Goal: Find specific page/section: Find specific page/section

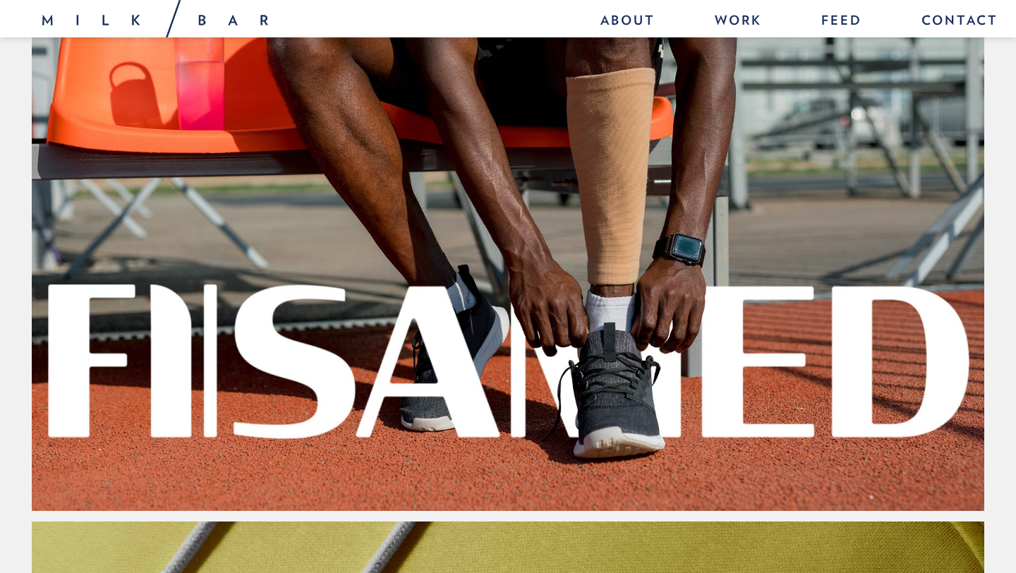
scroll to position [4976, 0]
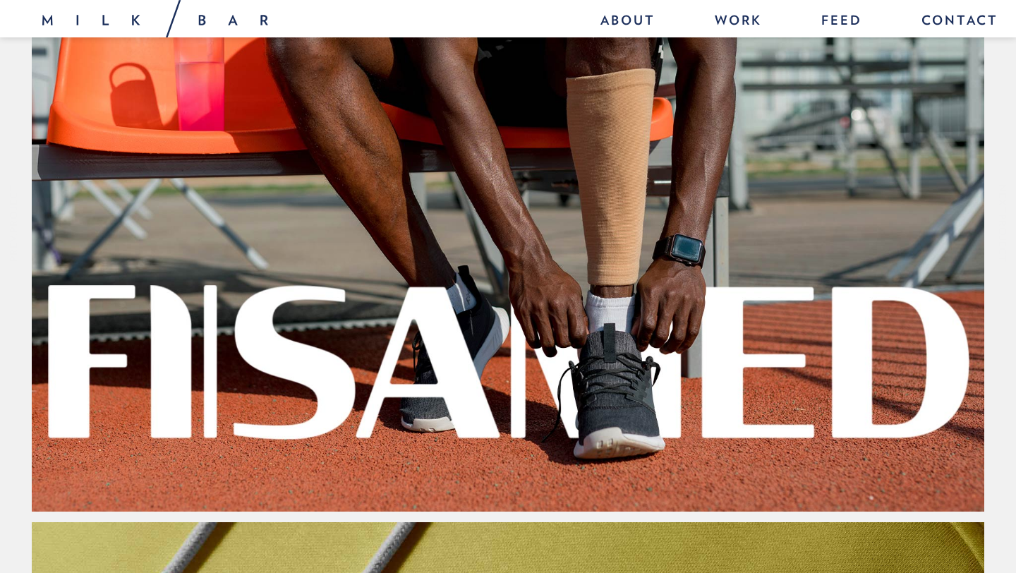
click at [762, 402] on img at bounding box center [508, 207] width 953 height 607
click at [232, 198] on img at bounding box center [508, 207] width 953 height 607
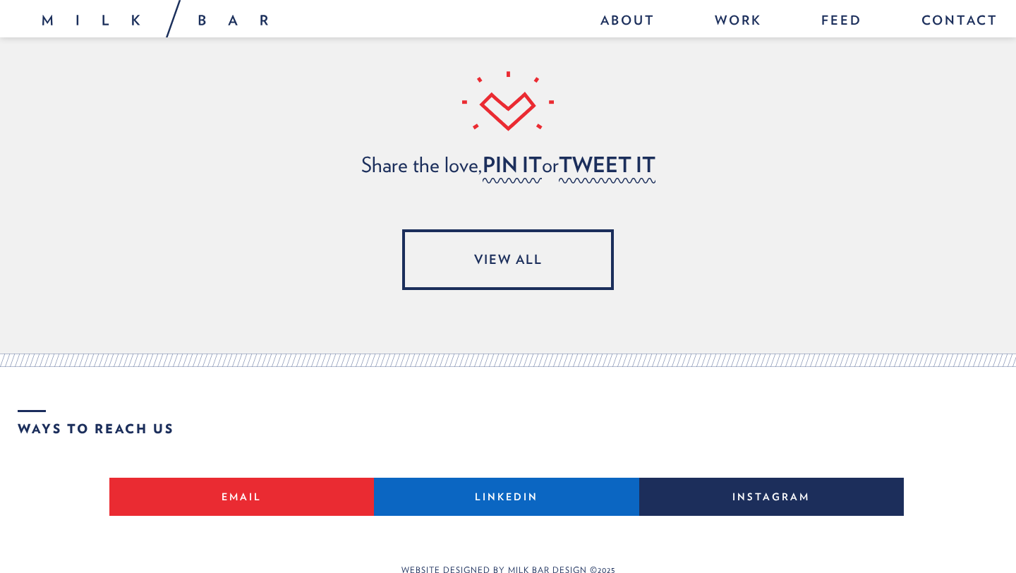
scroll to position [6614, 0]
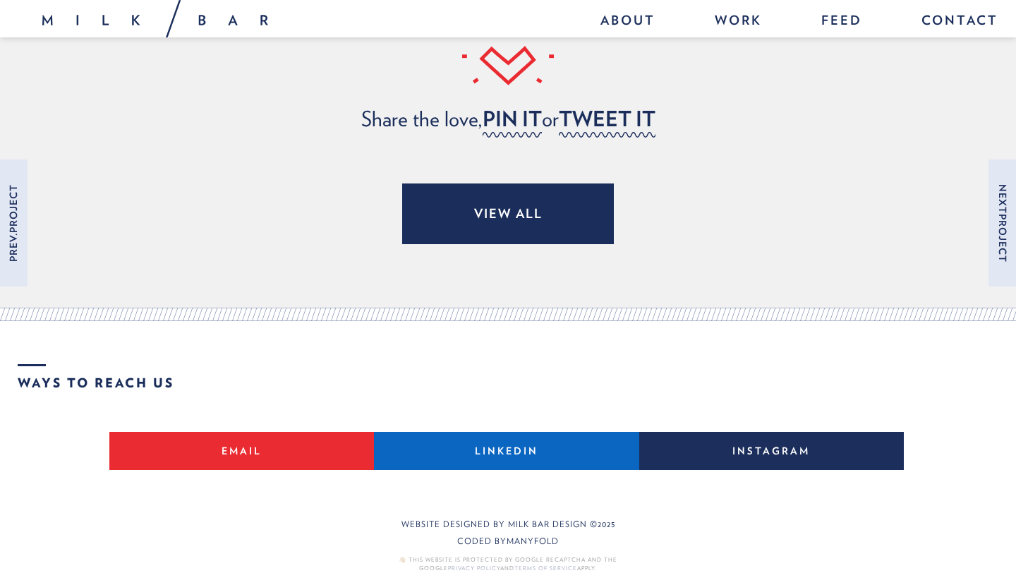
click at [512, 183] on link "View all" at bounding box center [508, 213] width 212 height 61
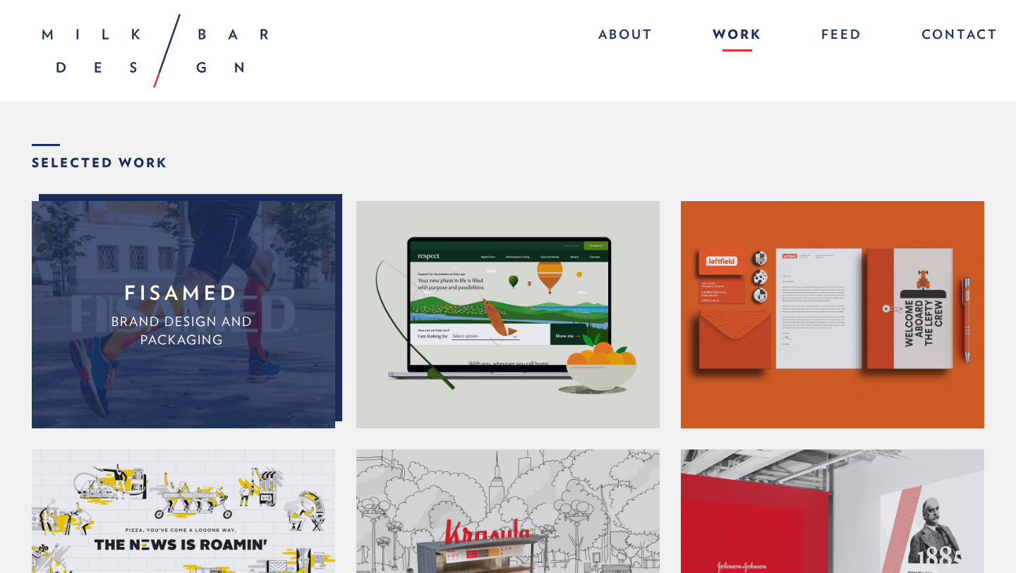
click at [224, 330] on link "Fisamed Brand Design and Packaging" at bounding box center [182, 314] width 301 height 227
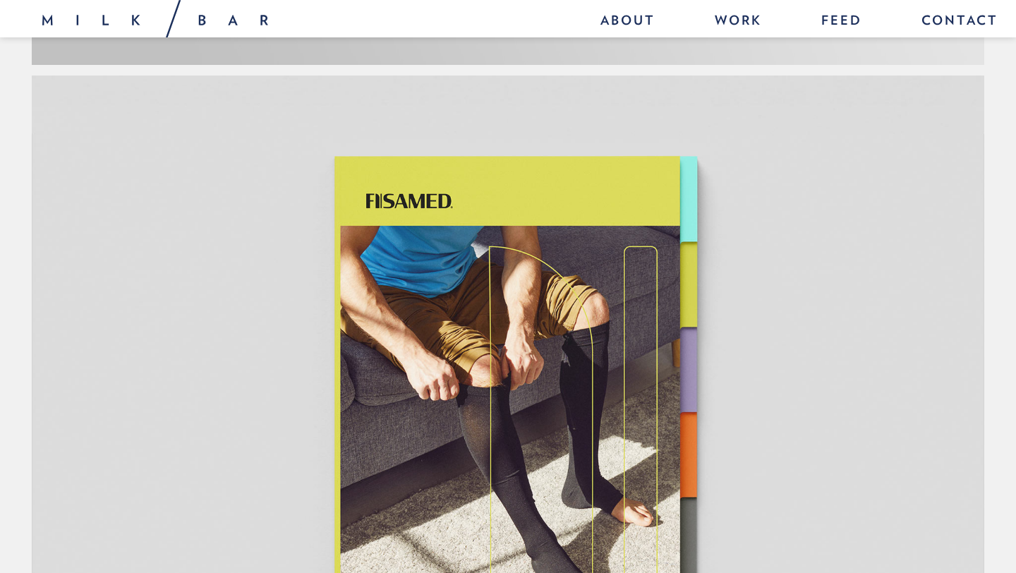
scroll to position [1547, 0]
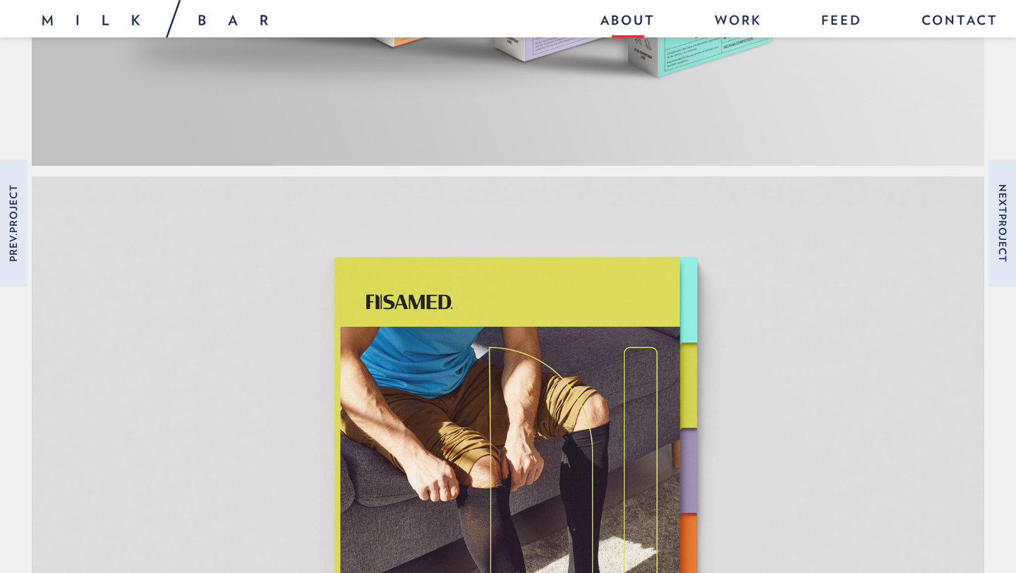
click at [645, 22] on link "About" at bounding box center [627, 22] width 83 height 30
